Goal: Navigation & Orientation: Go to known website

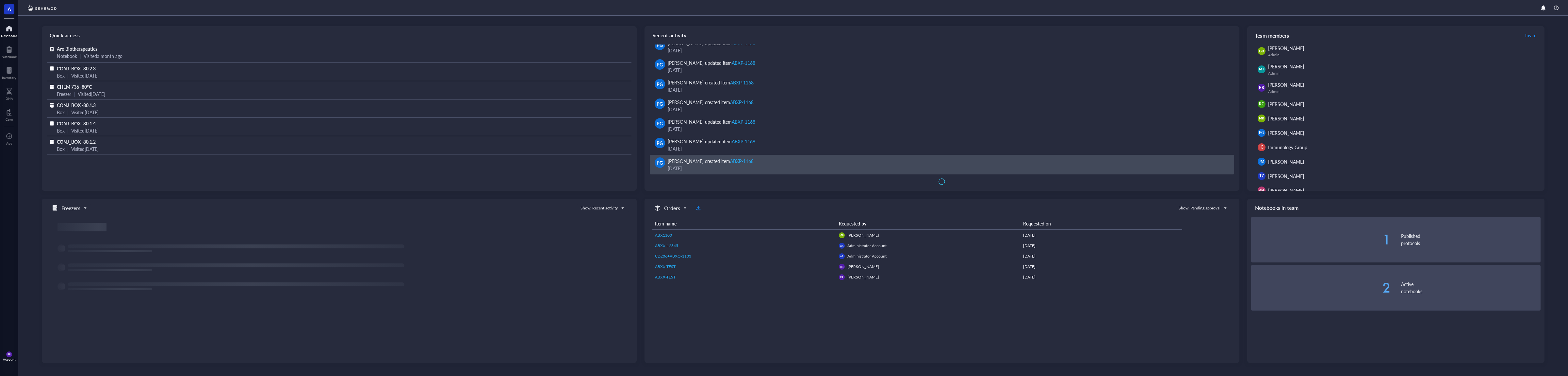
scroll to position [23, 0]
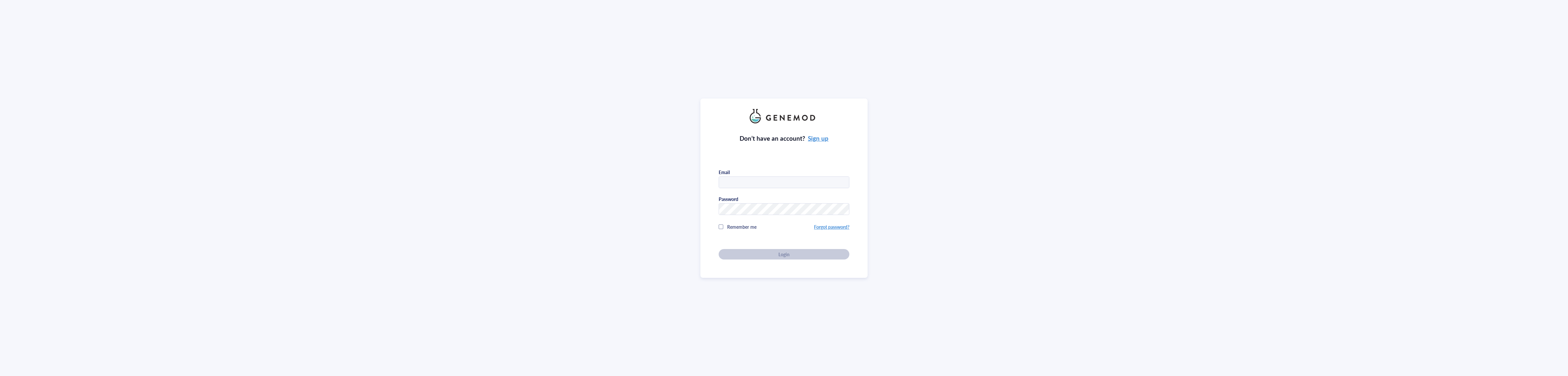
click at [780, 174] on div "Email" at bounding box center [784, 178] width 131 height 19
click at [808, 188] on input "[EMAIL_ADDRESS][DOMAIN_NAME]" at bounding box center [784, 182] width 130 height 12
type input "[EMAIL_ADDRESS][DOMAIN_NAME]"
click at [803, 252] on div "Login" at bounding box center [784, 254] width 110 height 6
